Goal: Find specific page/section: Find specific page/section

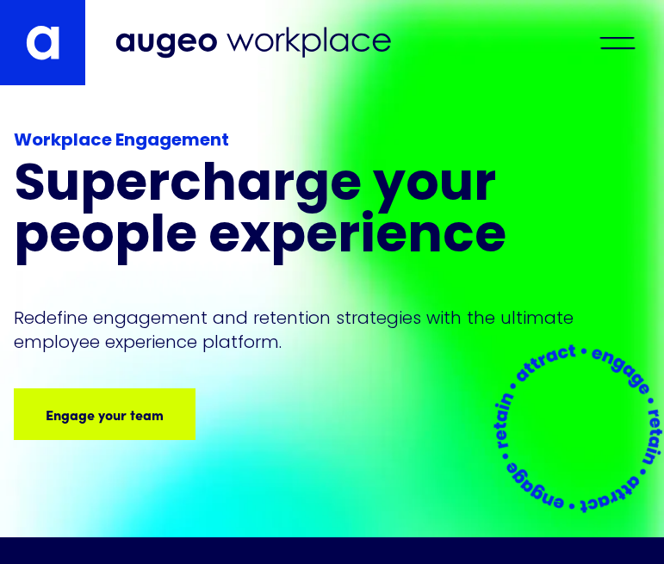
click at [610, 59] on div "menu" at bounding box center [617, 43] width 60 height 38
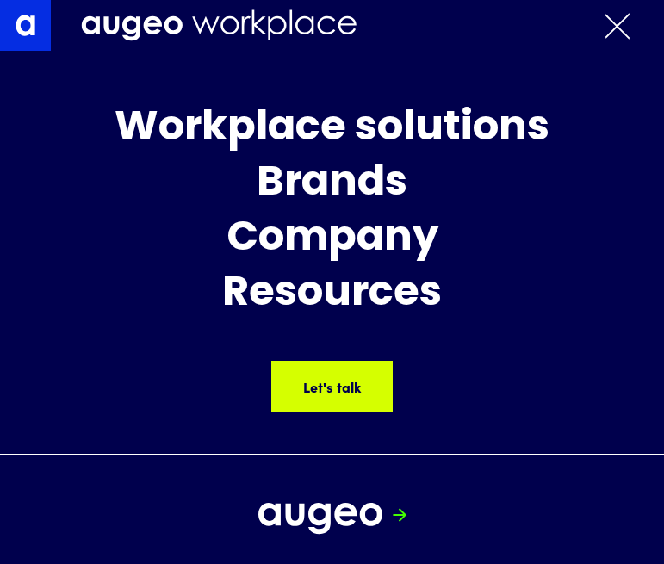
click at [616, 34] on div "menu" at bounding box center [617, 26] width 60 height 38
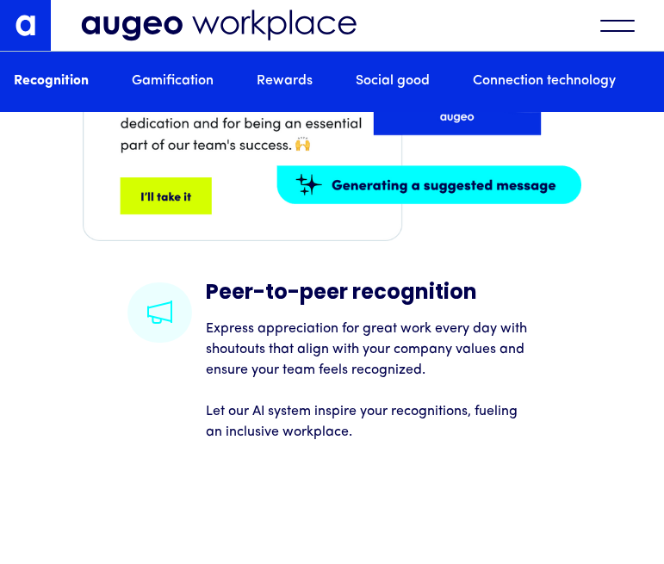
scroll to position [2334, 0]
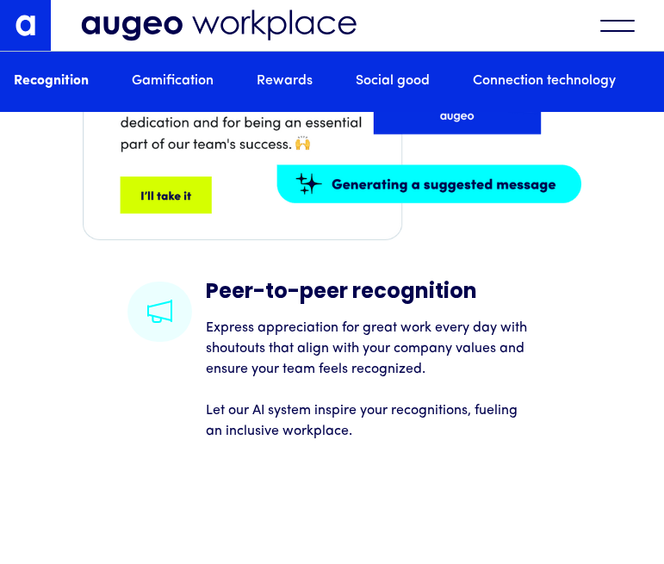
click at [148, 237] on img at bounding box center [332, 103] width 499 height 274
click at [182, 233] on img at bounding box center [332, 103] width 499 height 274
click at [601, 25] on div "menu" at bounding box center [617, 26] width 60 height 38
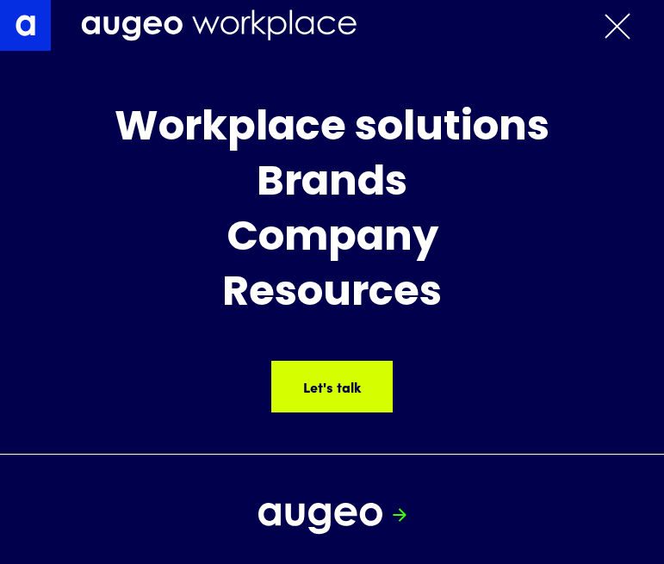
click at [601, 25] on div "menu" at bounding box center [617, 26] width 60 height 38
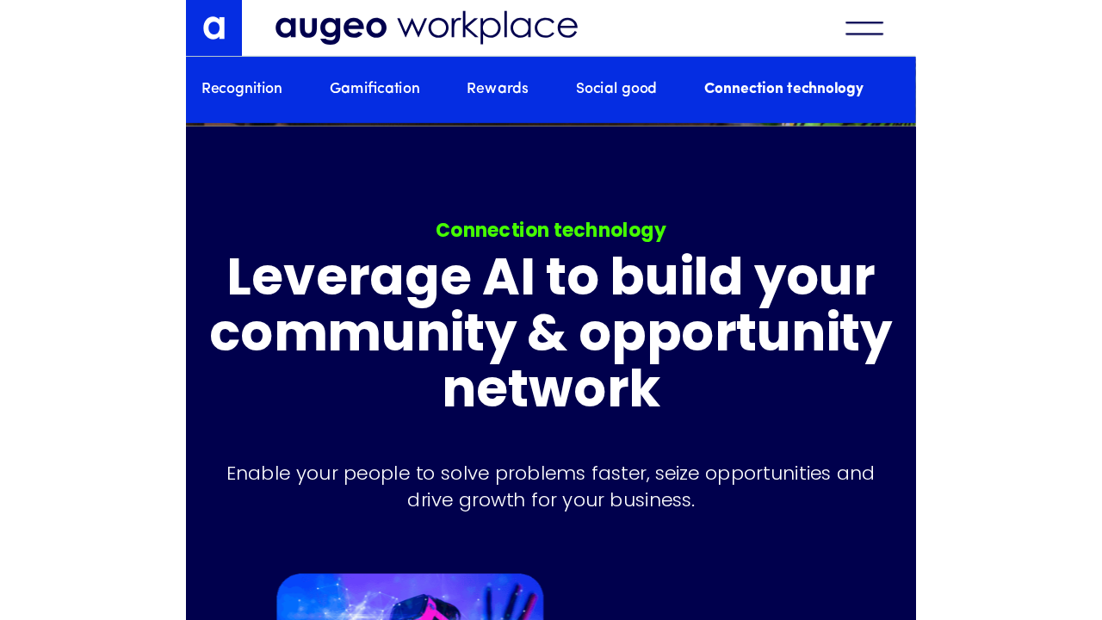
scroll to position [6617, 0]
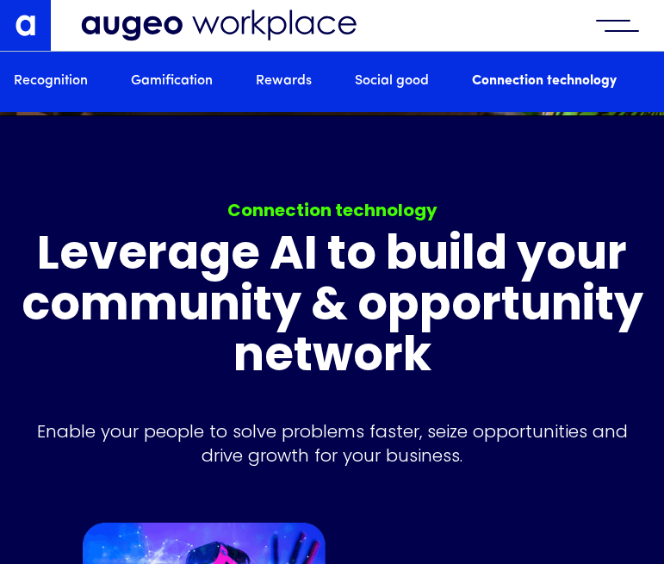
click at [612, 32] on div "menu" at bounding box center [617, 26] width 60 height 38
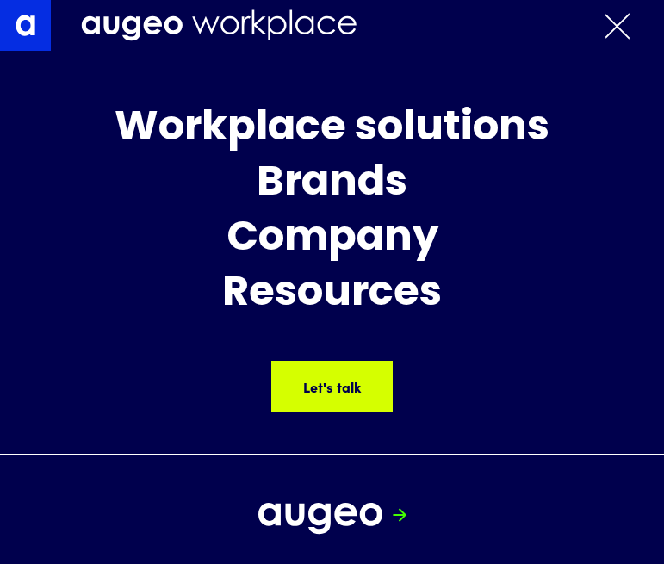
click at [612, 32] on div "menu" at bounding box center [617, 26] width 60 height 38
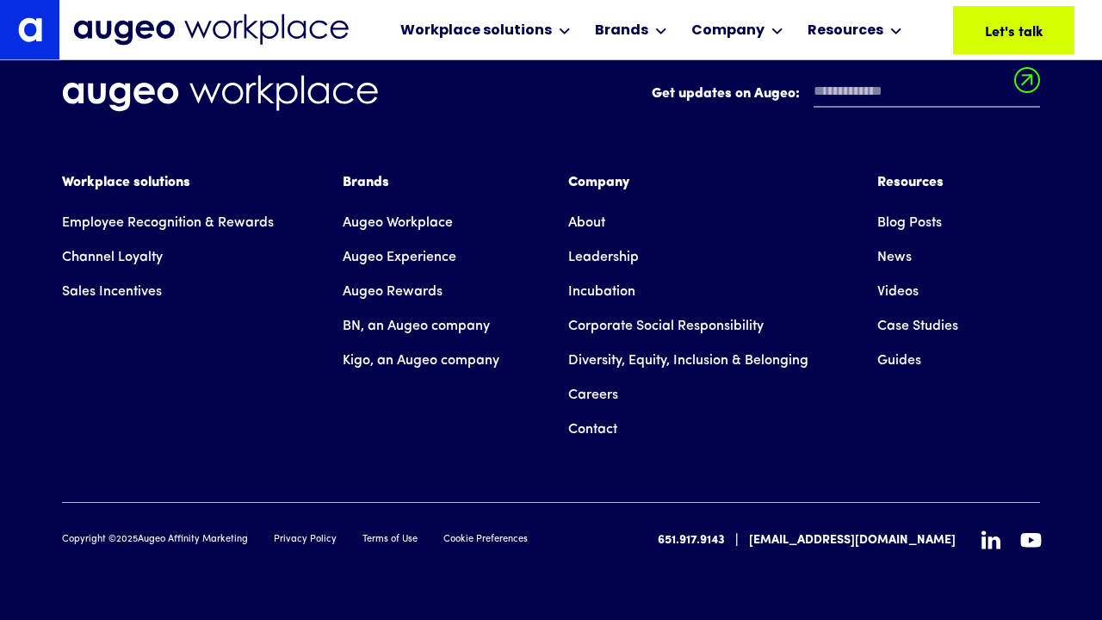
scroll to position [12091, 0]
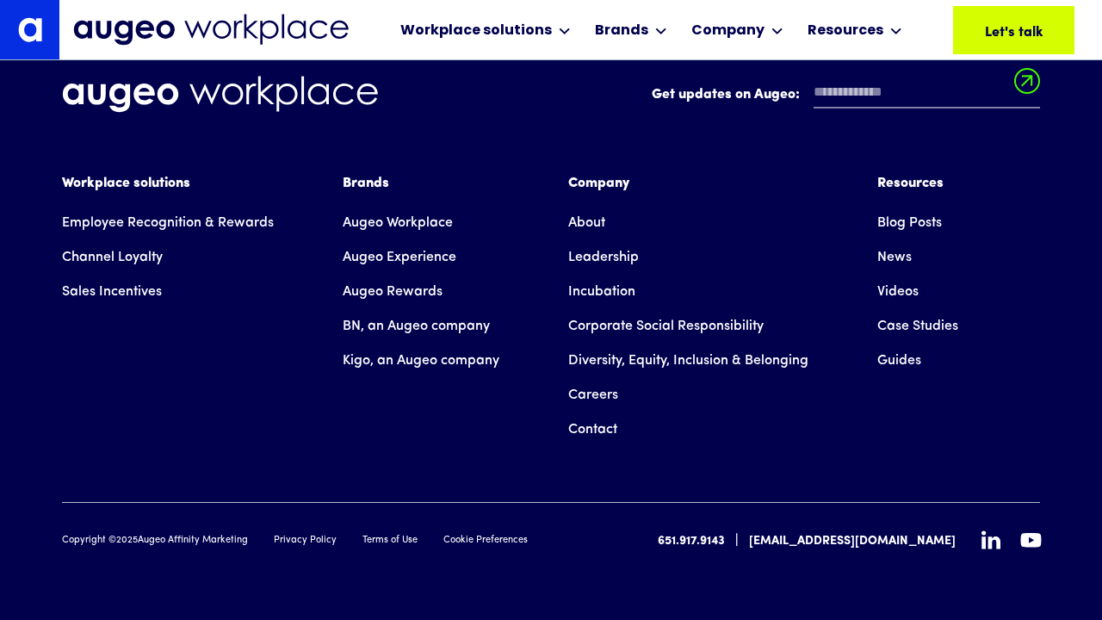
click at [588, 396] on link "Careers" at bounding box center [593, 395] width 50 height 34
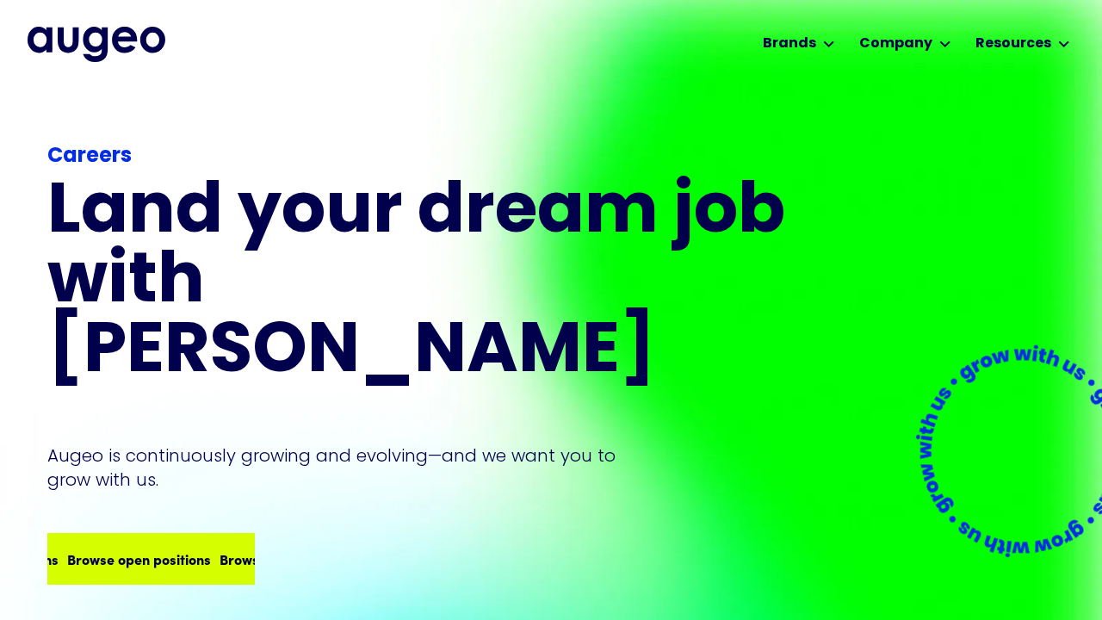
click at [200, 548] on div "Browse open positions" at bounding box center [236, 558] width 144 height 21
